Goal: Information Seeking & Learning: Learn about a topic

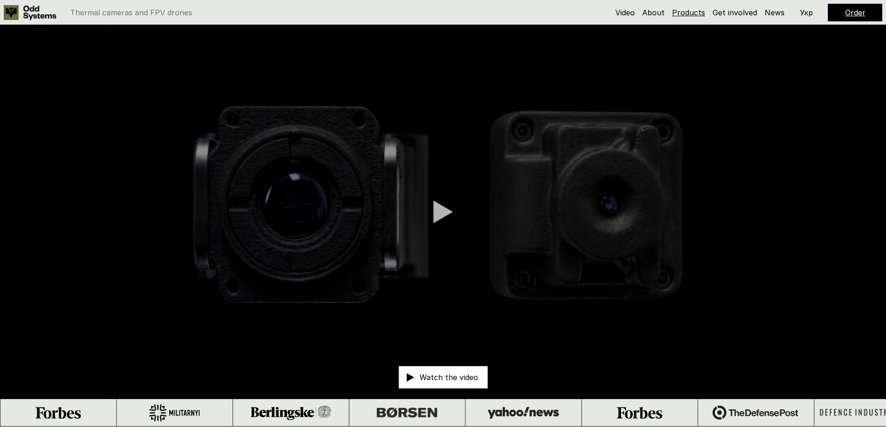
click at [693, 10] on link "Products" at bounding box center [688, 12] width 33 height 9
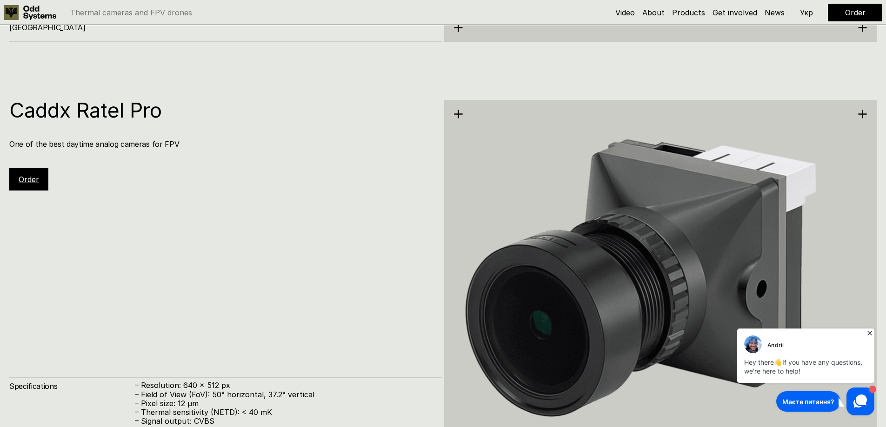
scroll to position [2948, 0]
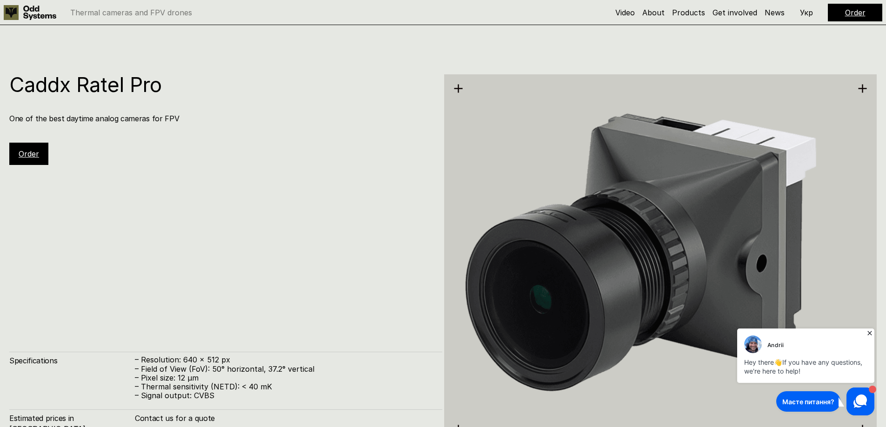
click at [563, 183] on img at bounding box center [660, 259] width 433 height 485
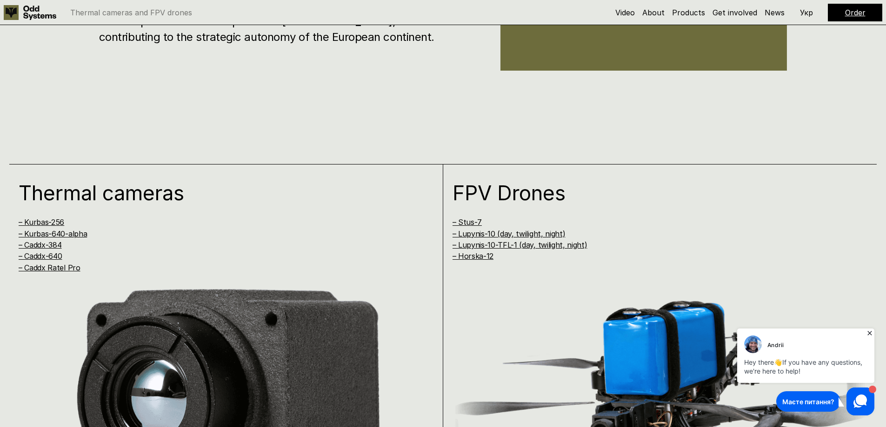
scroll to position [529, 0]
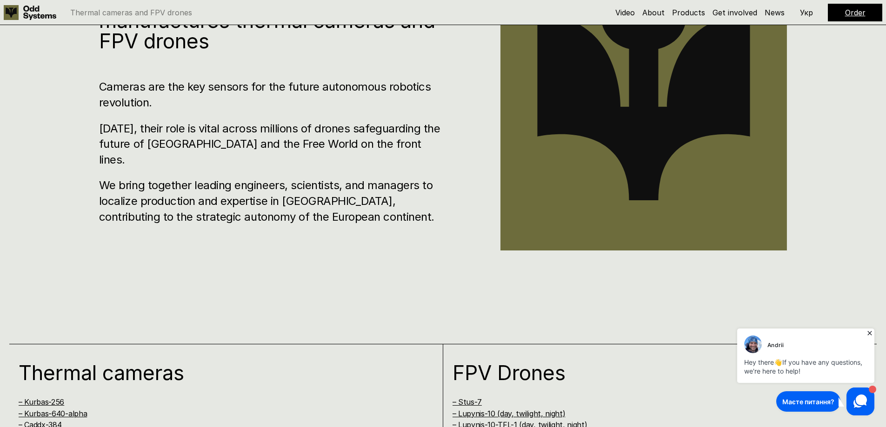
click at [121, 371] on h1 "Thermal cameras" at bounding box center [214, 373] width 390 height 20
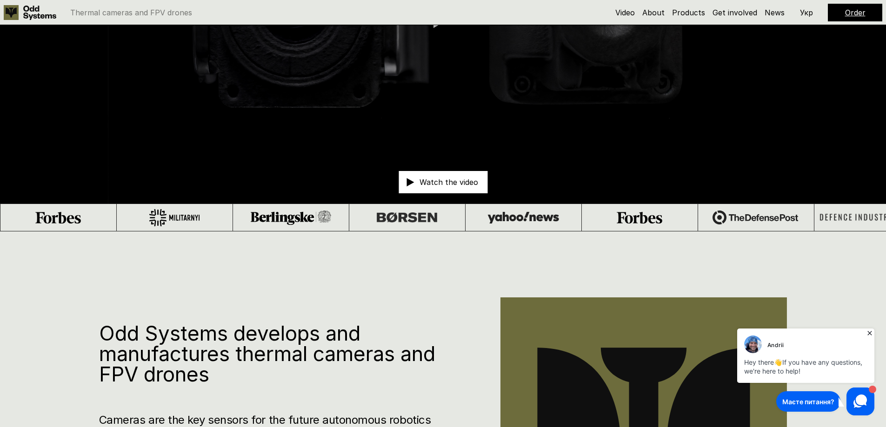
scroll to position [279, 0]
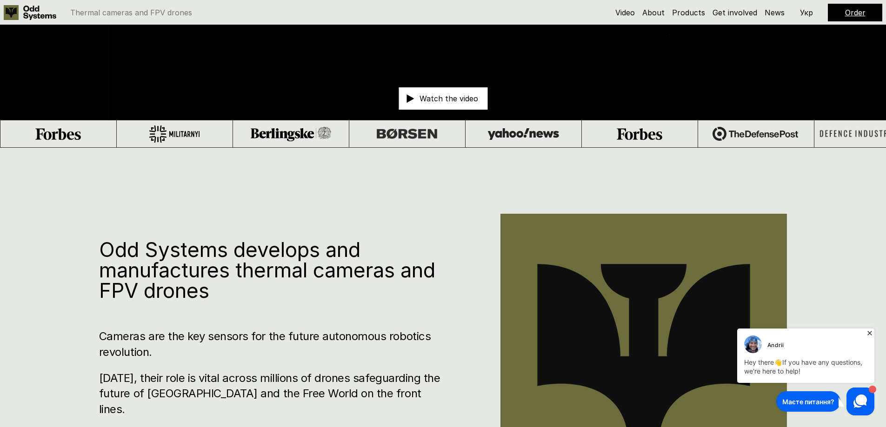
drag, startPoint x: 393, startPoint y: 186, endPoint x: 389, endPoint y: 162, distance: 24.0
click at [391, 186] on div "Odd Systems develops and manufactures thermal cameras and FPV drones Cameras ar…" at bounding box center [443, 361] width 886 height 427
click at [694, 12] on link "Products" at bounding box center [688, 12] width 33 height 9
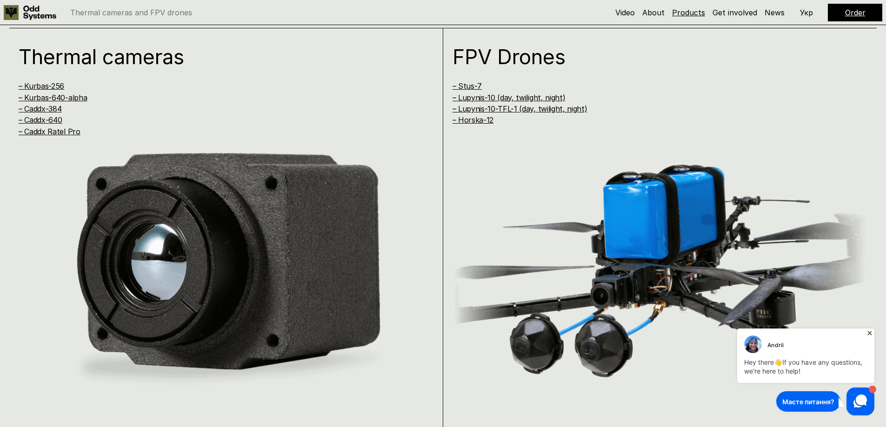
scroll to position [854, 0]
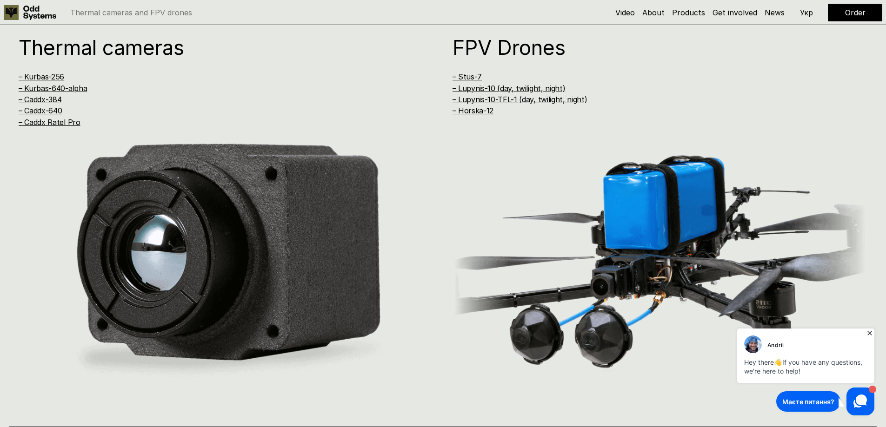
click at [96, 49] on h1 "Thermal cameras" at bounding box center [214, 47] width 390 height 20
click at [113, 216] on img at bounding box center [226, 259] width 415 height 264
click at [49, 80] on link "– Kurbas-256" at bounding box center [42, 76] width 46 height 9
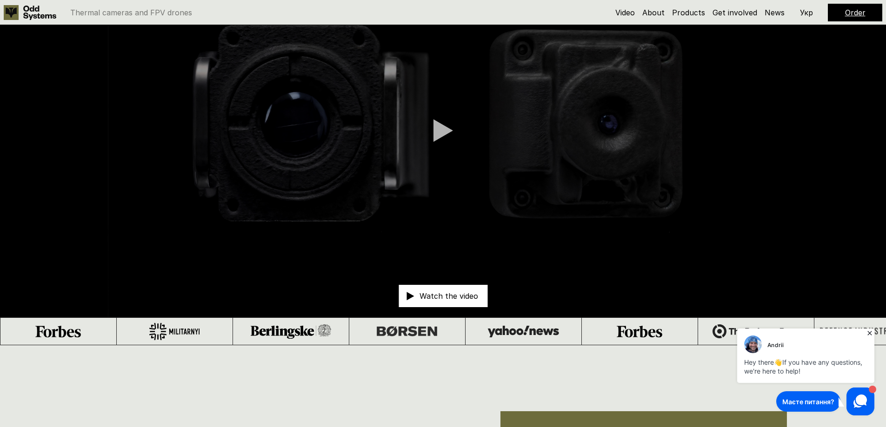
scroll to position [73, 0]
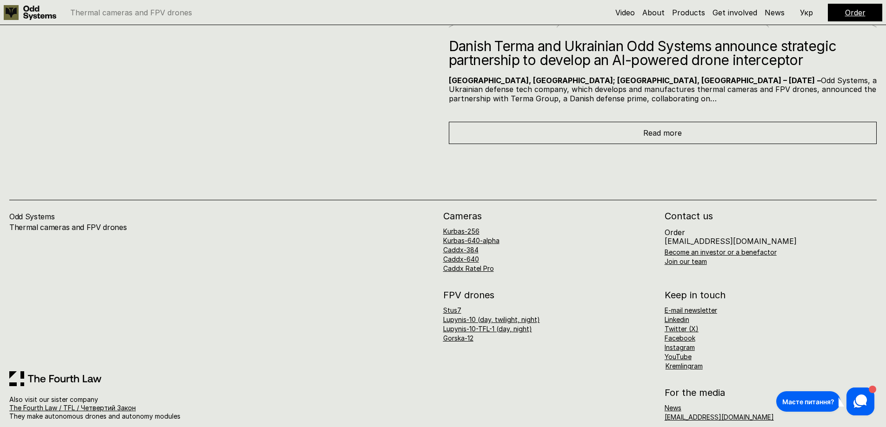
scroll to position [5945, 0]
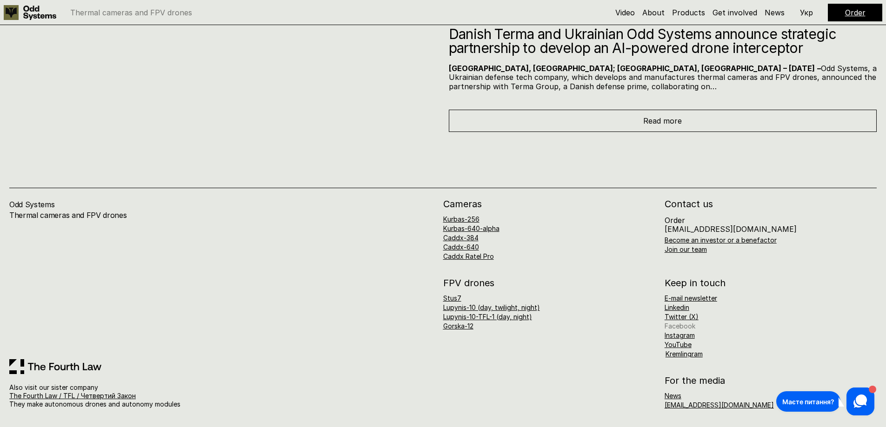
click at [691, 327] on link "Facebook" at bounding box center [680, 326] width 31 height 8
